Goal: Information Seeking & Learning: Check status

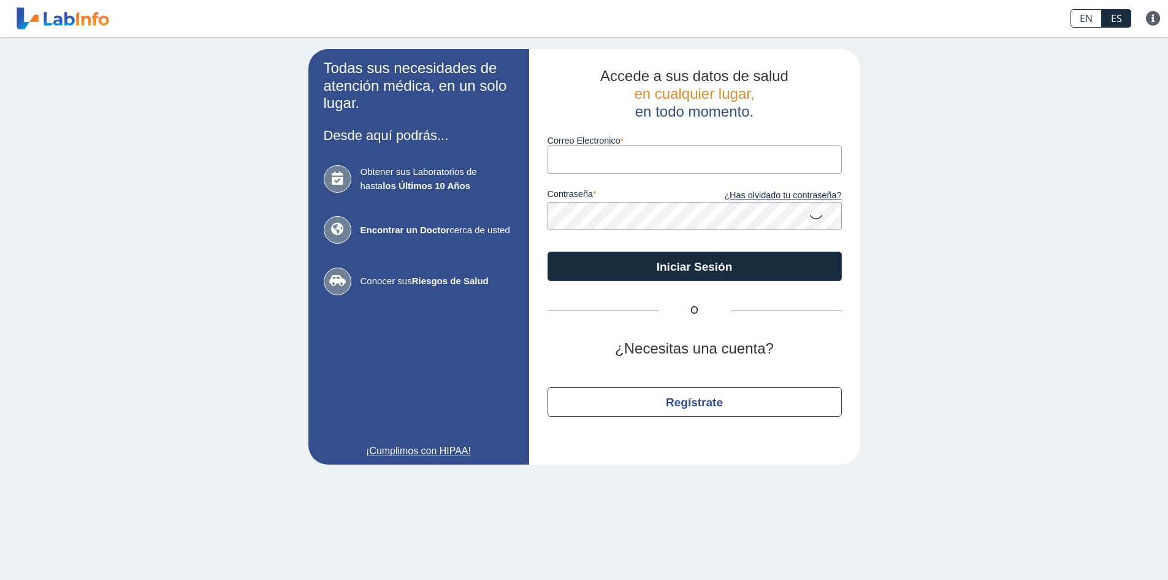
click at [633, 161] on input "Correo Electronico" at bounding box center [695, 159] width 294 height 28
type input "R"
type input "[EMAIL_ADDRESS][DOMAIN_NAME]"
click at [762, 198] on link "¿Has olvidado tu contraseña?" at bounding box center [768, 195] width 147 height 13
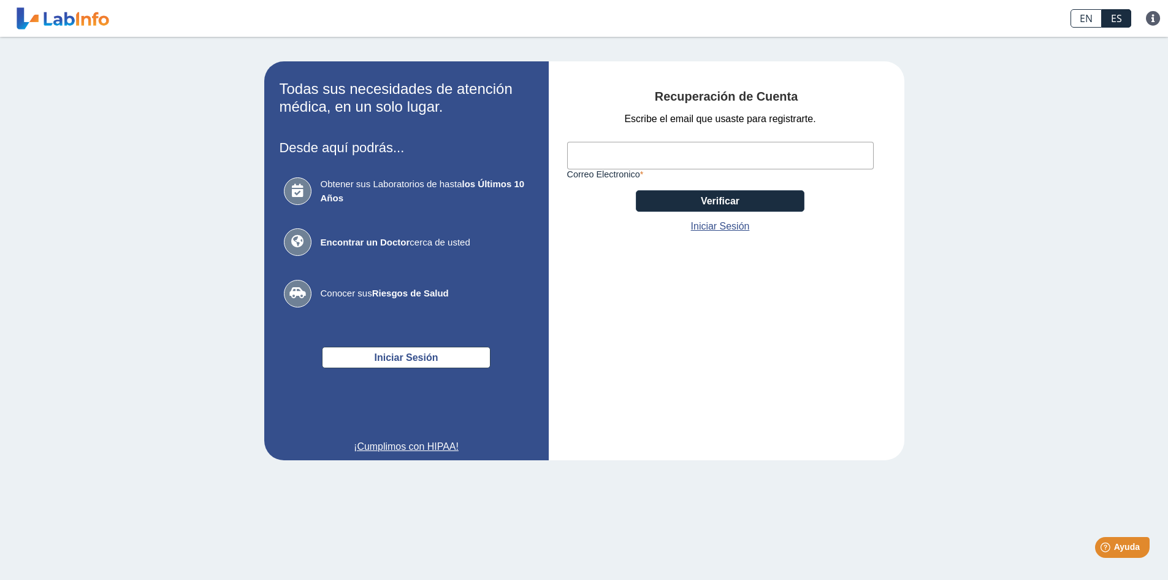
click at [623, 144] on input "Correo Electronico" at bounding box center [720, 156] width 307 height 28
type input "[EMAIL_ADDRESS][DOMAIN_NAME]"
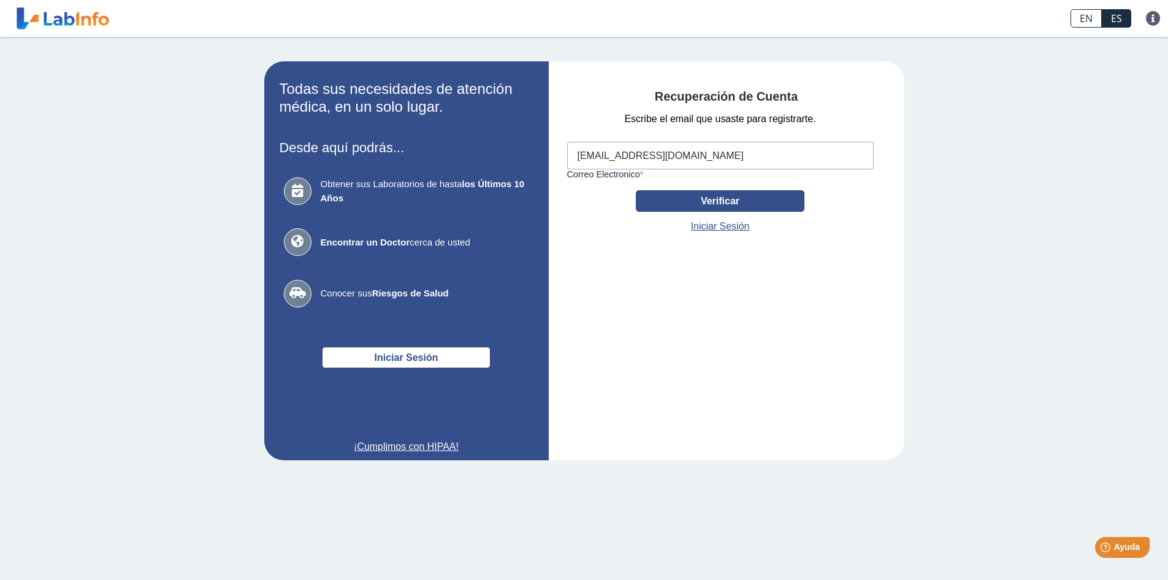
click at [675, 202] on button "Verificar" at bounding box center [720, 200] width 169 height 21
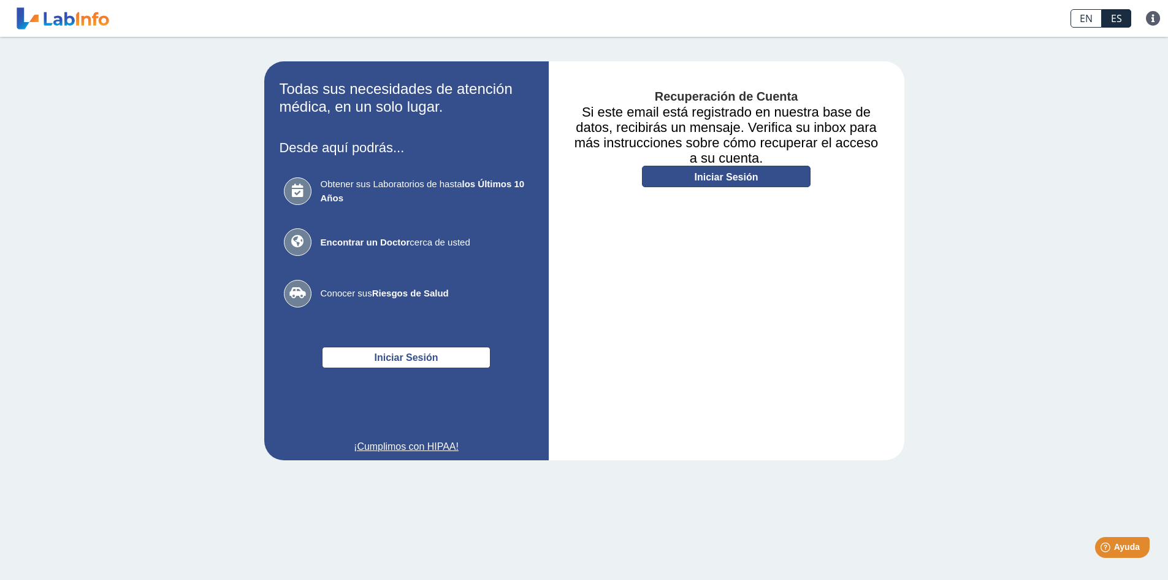
click at [699, 178] on link "Iniciar Sesión" at bounding box center [726, 176] width 169 height 21
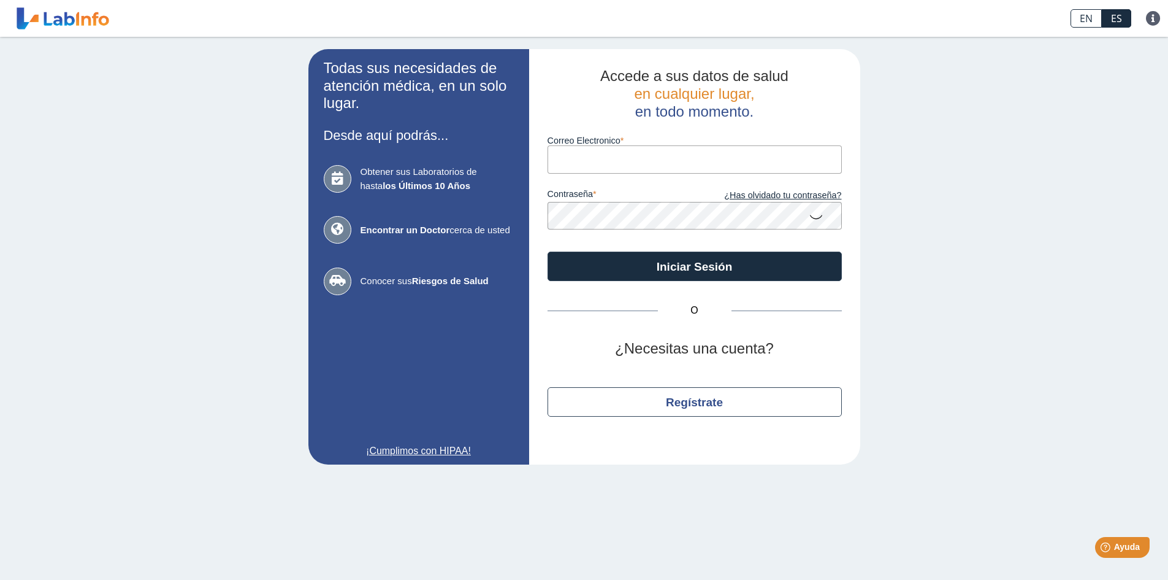
click at [654, 163] on input "Correo Electronico" at bounding box center [695, 159] width 294 height 28
type input "[EMAIL_ADDRESS][DOMAIN_NAME]"
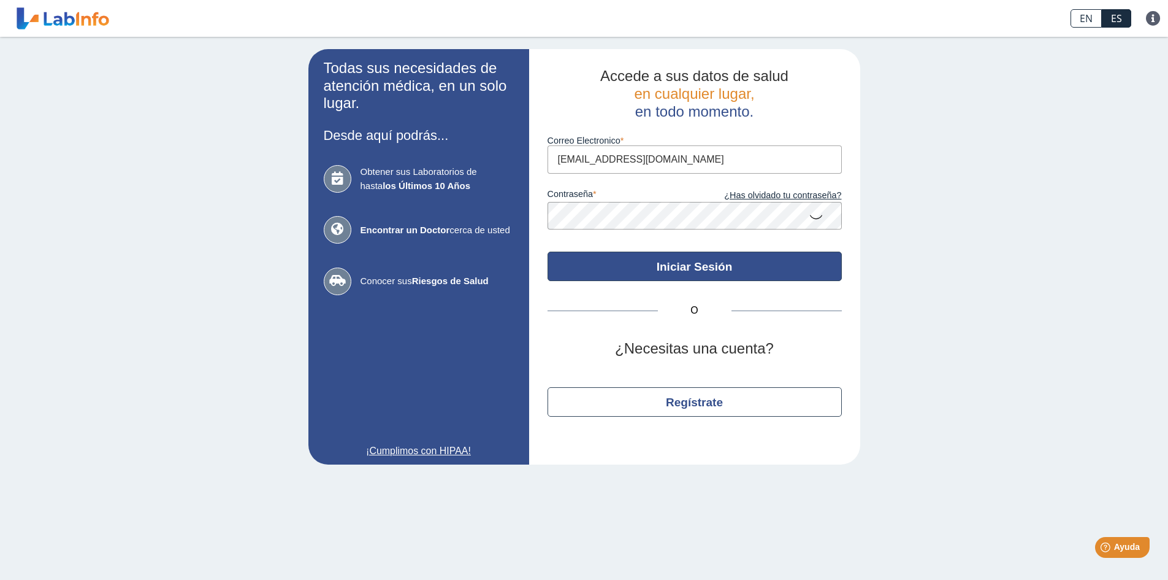
click at [683, 274] on button "Iniciar Sesión" at bounding box center [695, 265] width 294 height 29
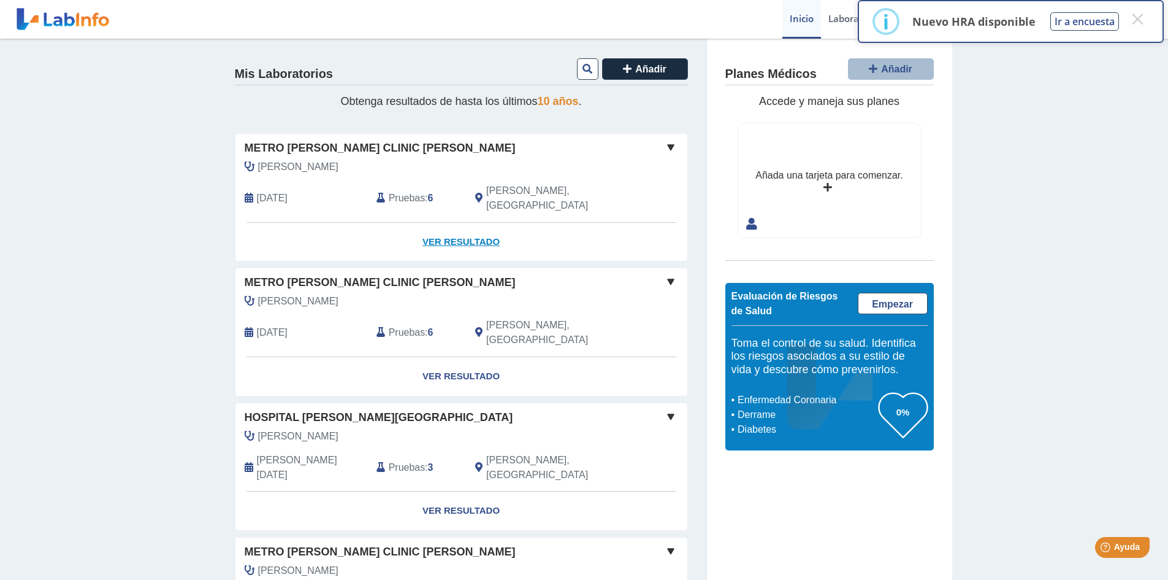
click at [427, 223] on link "Ver Resultado" at bounding box center [462, 242] width 452 height 39
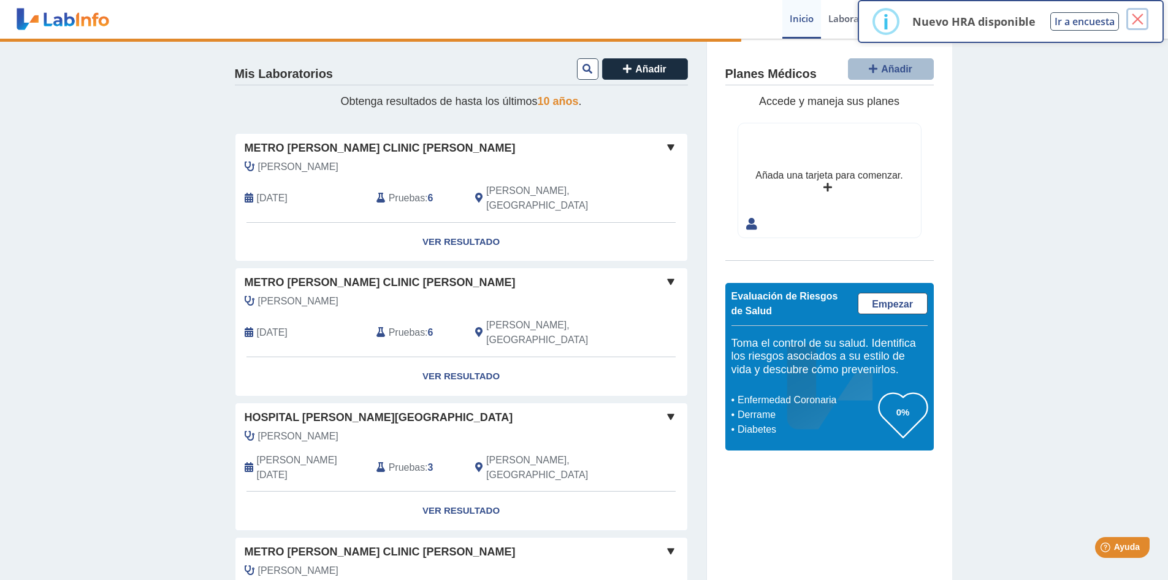
click at [1133, 22] on button "×" at bounding box center [1138, 19] width 22 height 22
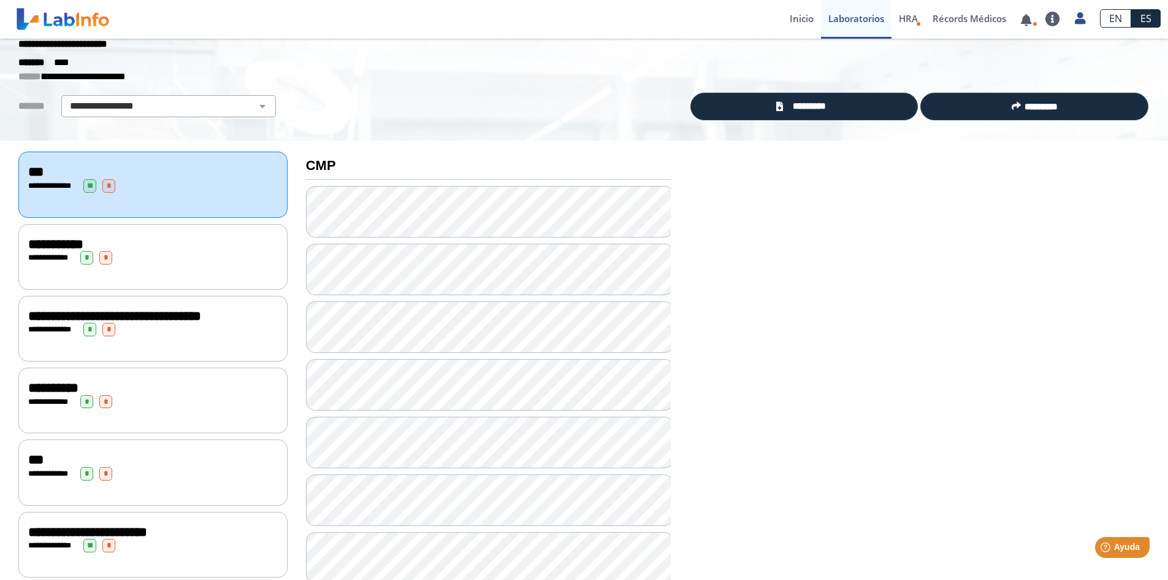
scroll to position [61, 0]
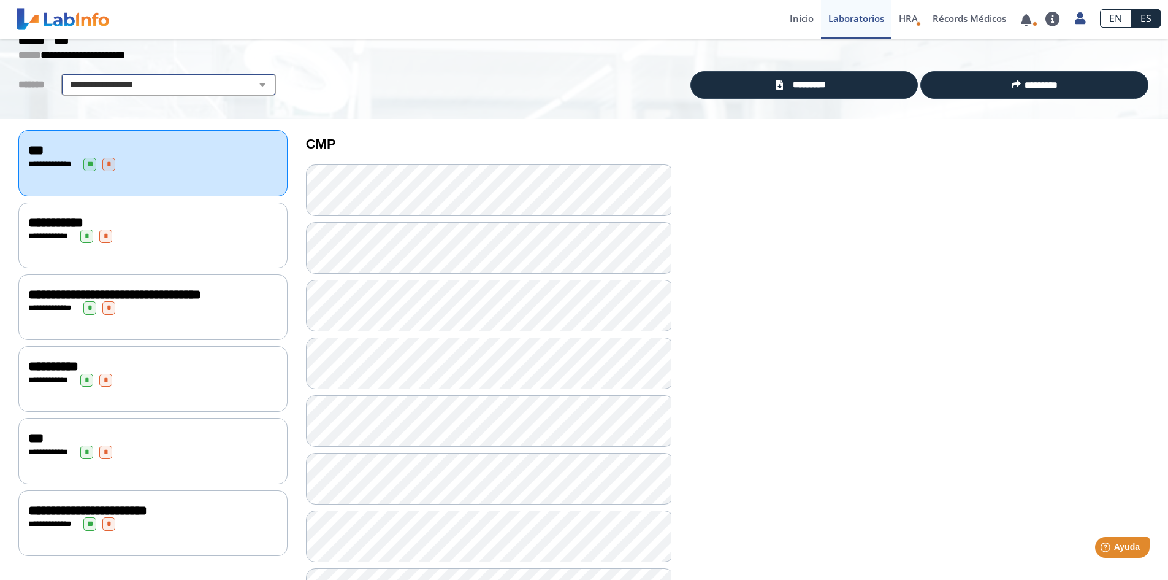
click at [255, 86] on select "**********" at bounding box center [168, 84] width 207 height 15
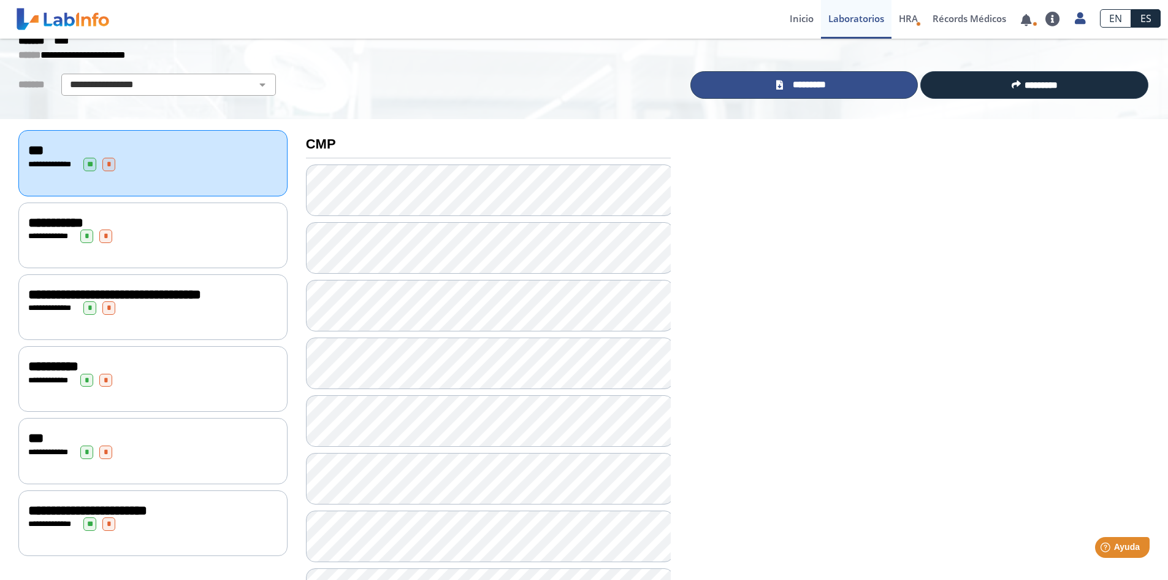
click at [782, 81] on link "*********" at bounding box center [805, 85] width 228 height 28
